Goal: Information Seeking & Learning: Learn about a topic

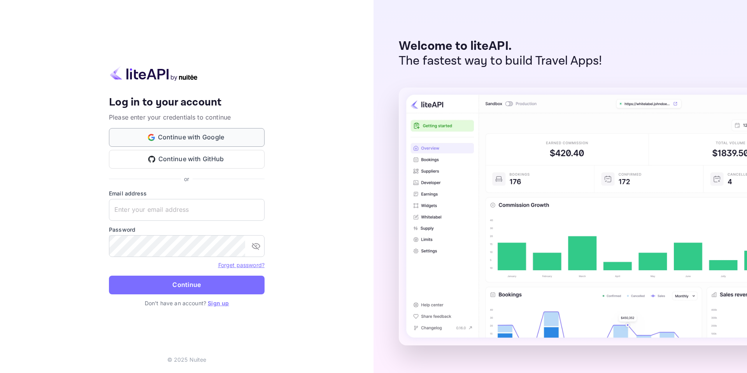
click at [229, 142] on button "Continue with Google" at bounding box center [187, 137] width 156 height 19
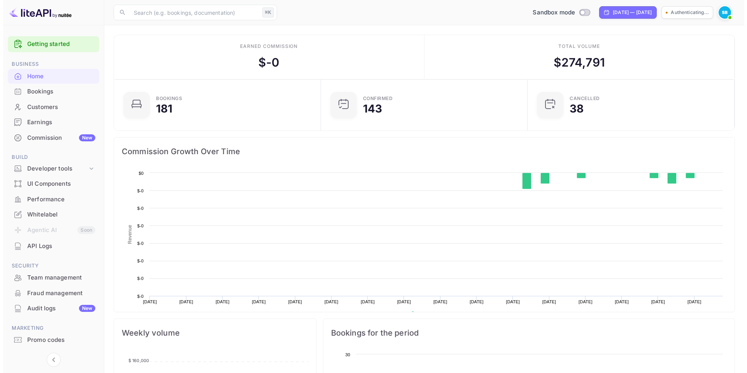
scroll to position [121, 196]
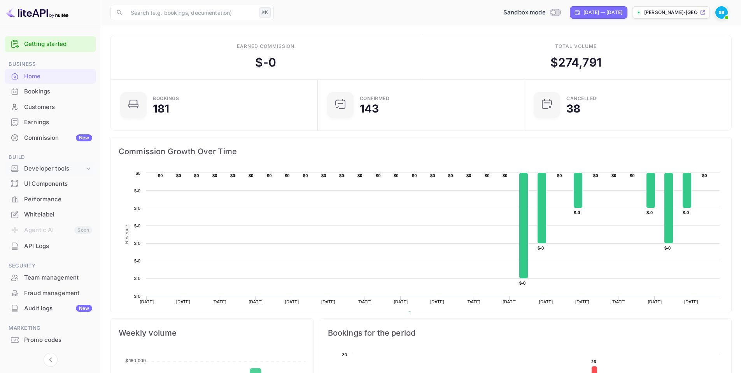
click at [56, 169] on div "Developer tools" at bounding box center [54, 168] width 60 height 9
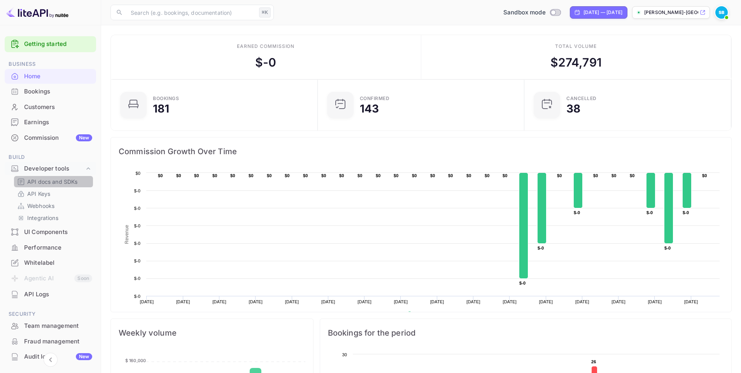
click at [56, 180] on p "API docs and SDKs" at bounding box center [52, 181] width 51 height 8
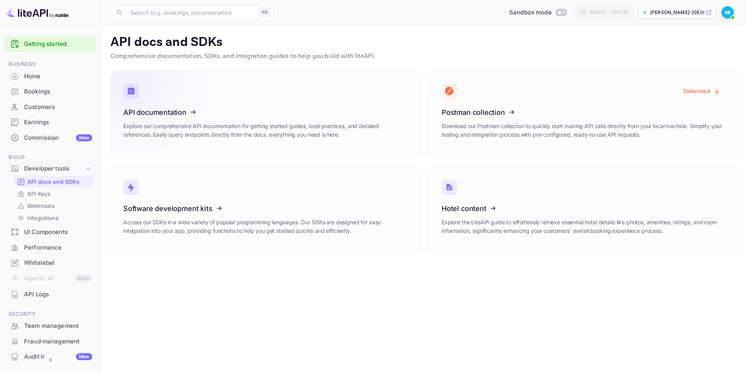
click at [200, 94] on icon at bounding box center [171, 111] width 121 height 80
